Goal: Information Seeking & Learning: Learn about a topic

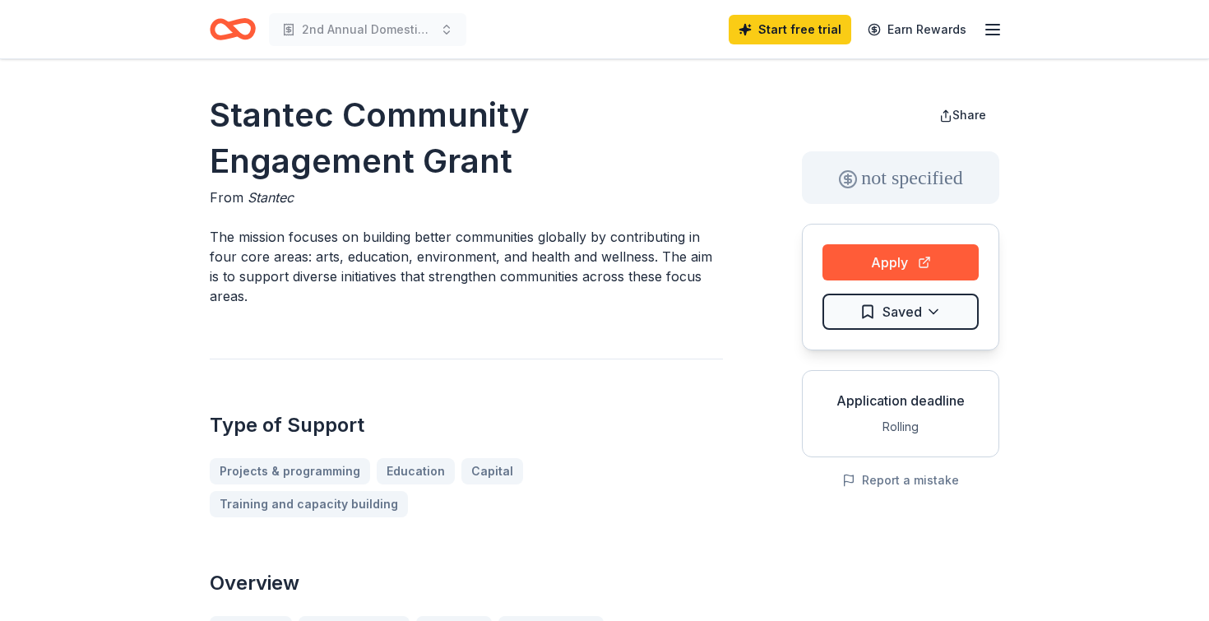
drag, startPoint x: 510, startPoint y: 165, endPoint x: 234, endPoint y: 127, distance: 279.0
click at [234, 127] on h1 "Stantec Community Engagement Grant" at bounding box center [466, 138] width 513 height 92
drag, startPoint x: 218, startPoint y: 118, endPoint x: 501, endPoint y: 165, distance: 286.7
click at [501, 165] on h1 "Stantec Community Engagement Grant" at bounding box center [466, 138] width 513 height 92
drag, startPoint x: 504, startPoint y: 169, endPoint x: 232, endPoint y: 127, distance: 275.4
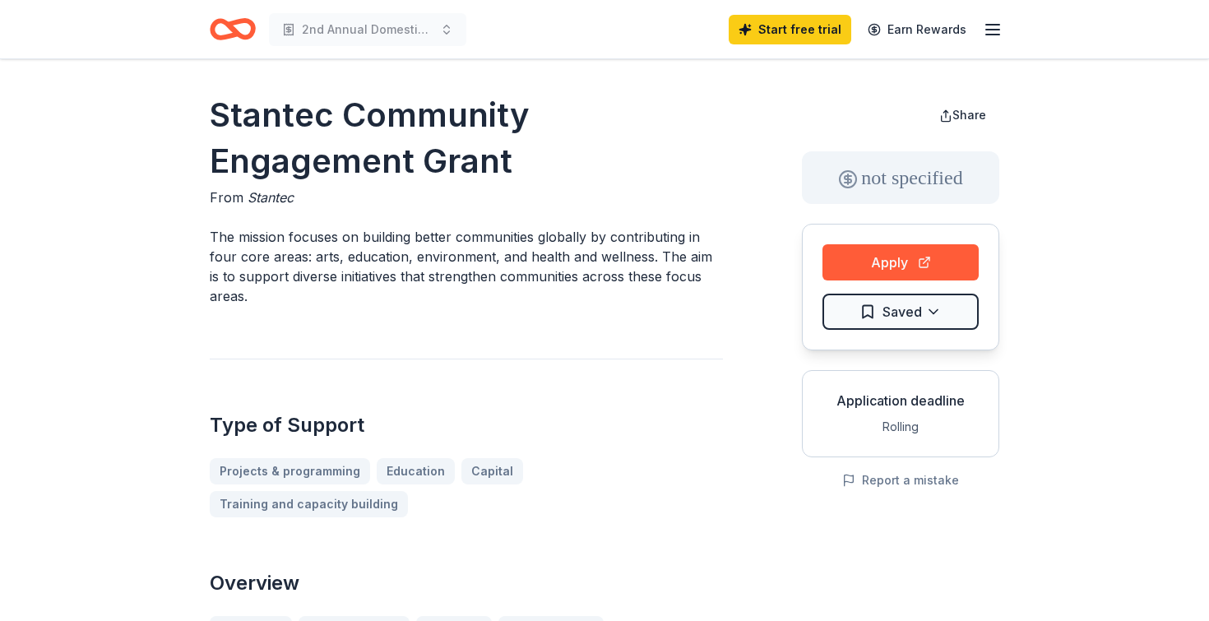
click at [232, 127] on h1 "Stantec Community Engagement Grant" at bounding box center [466, 138] width 513 height 92
